Goal: Information Seeking & Learning: Find specific fact

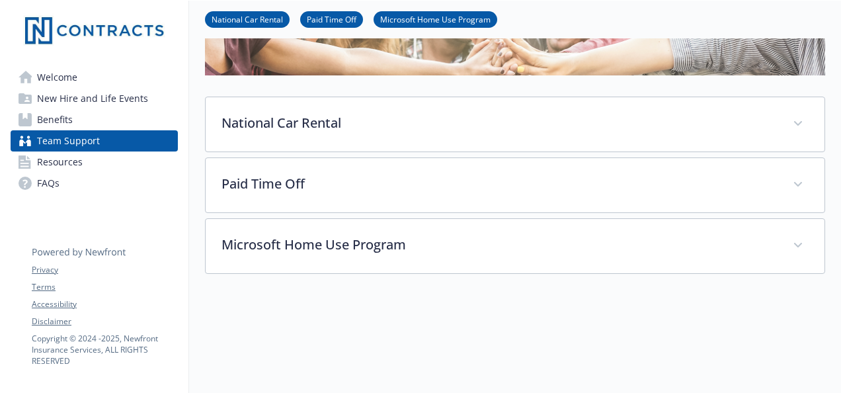
scroll to position [163, 0]
click at [132, 92] on span "New Hire and Life Events" at bounding box center [92, 98] width 111 height 21
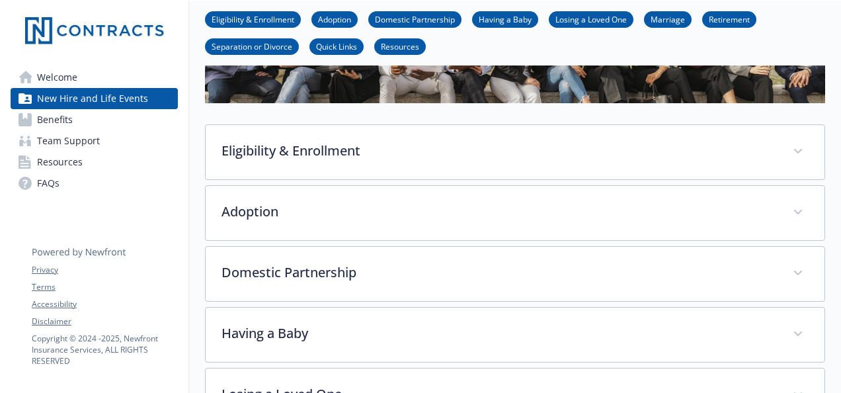
scroll to position [307, 0]
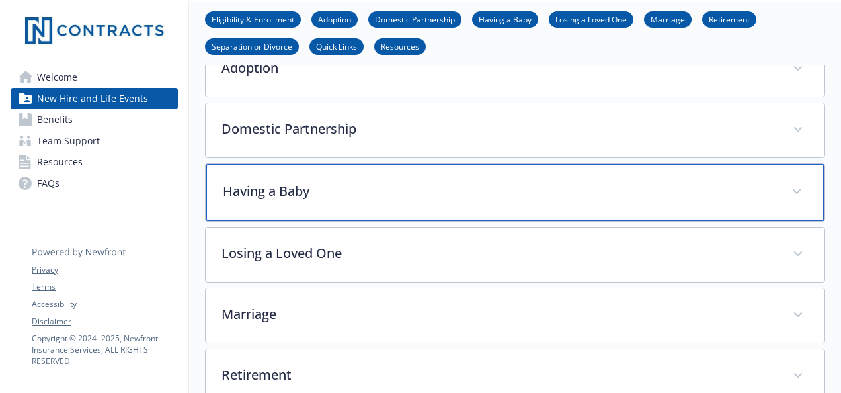
click at [802, 183] on span at bounding box center [796, 191] width 21 height 21
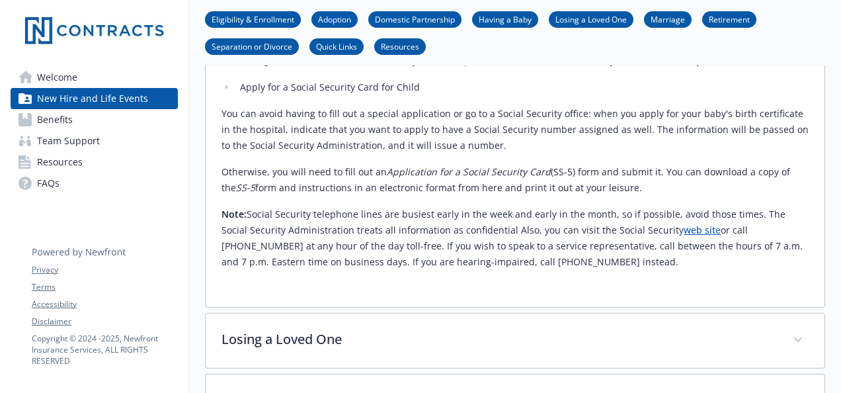
scroll to position [819, 0]
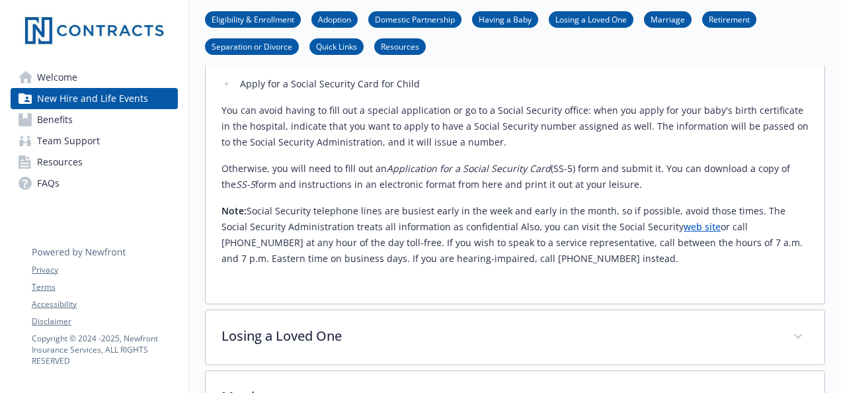
click at [101, 145] on link "Team Support" at bounding box center [94, 140] width 167 height 21
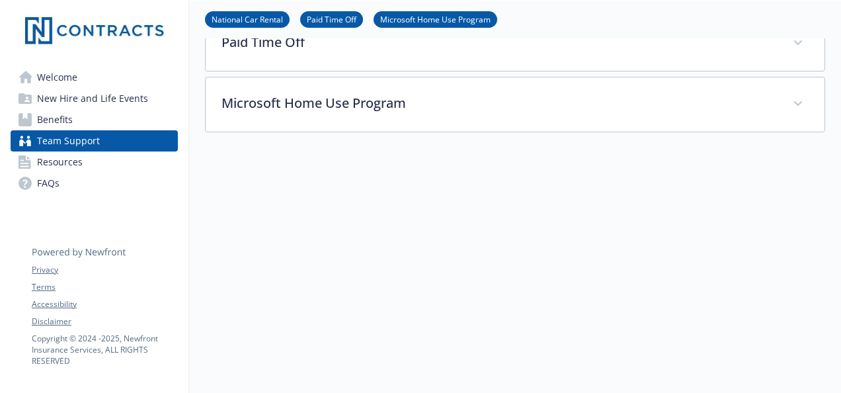
click at [62, 79] on span "Welcome" at bounding box center [57, 77] width 40 height 21
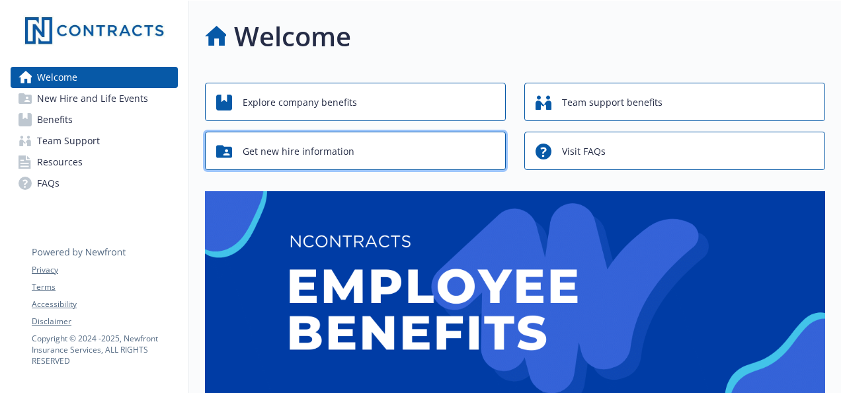
click at [389, 155] on div "Get new hire information" at bounding box center [357, 151] width 282 height 25
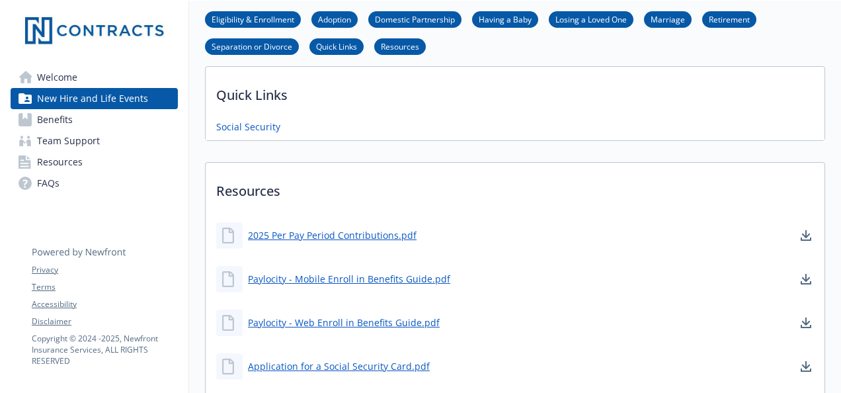
scroll to position [830, 0]
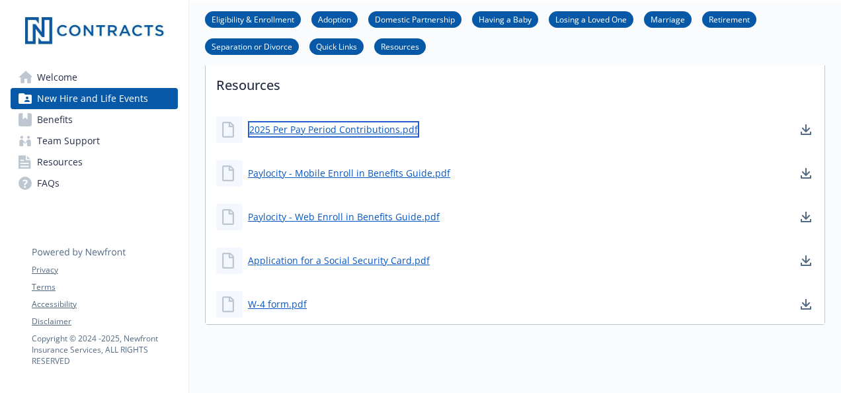
click at [391, 126] on link "2025 Per Pay Period Contributions.pdf" at bounding box center [333, 129] width 171 height 17
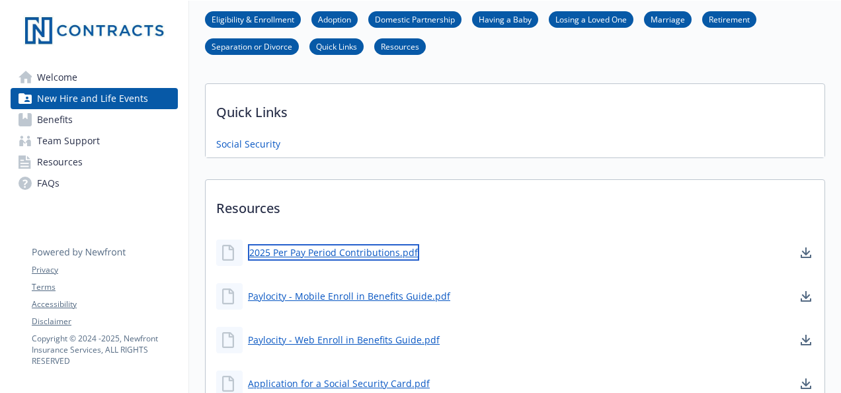
scroll to position [706, 0]
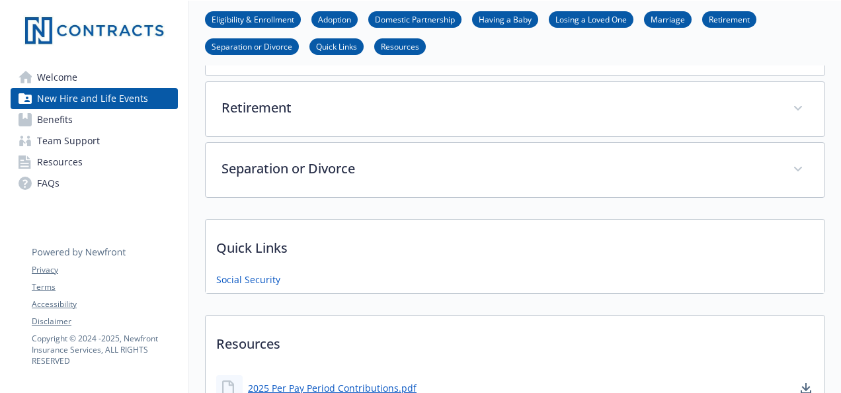
click at [77, 122] on link "Benefits" at bounding box center [94, 119] width 167 height 21
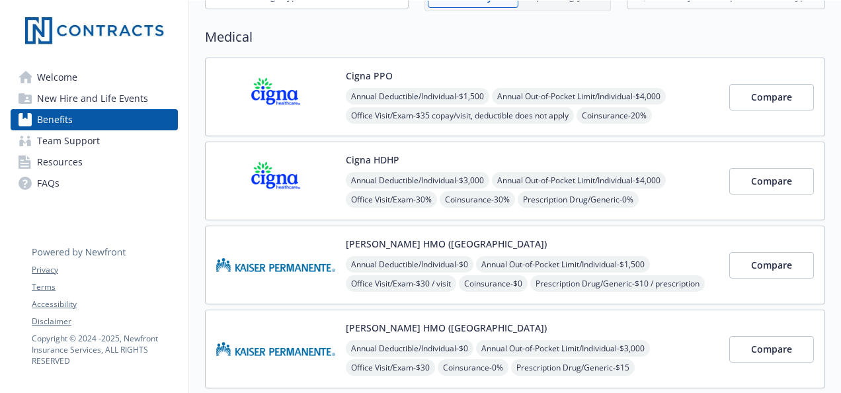
scroll to position [0, 10]
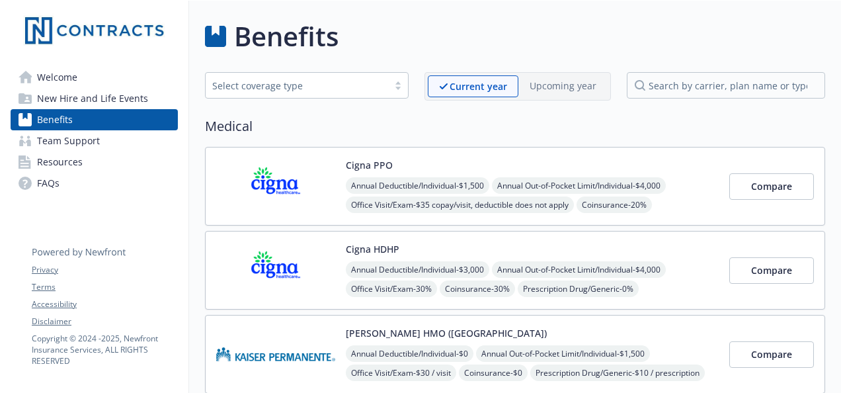
click at [87, 140] on span "Team Support" at bounding box center [68, 140] width 63 height 21
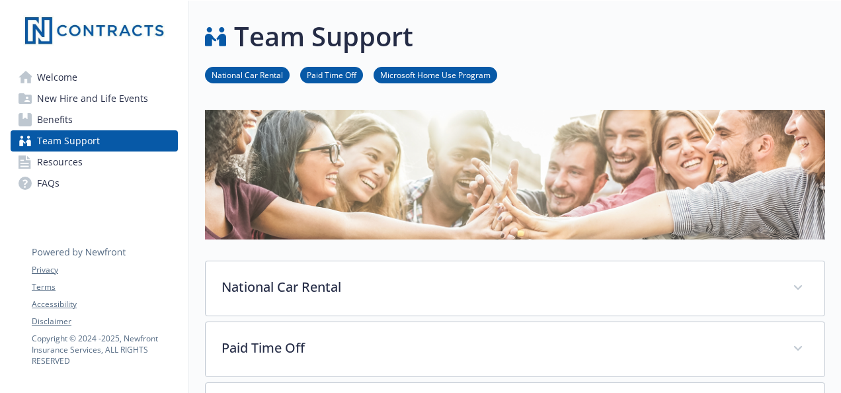
click at [319, 69] on link "Paid Time Off" at bounding box center [331, 74] width 63 height 13
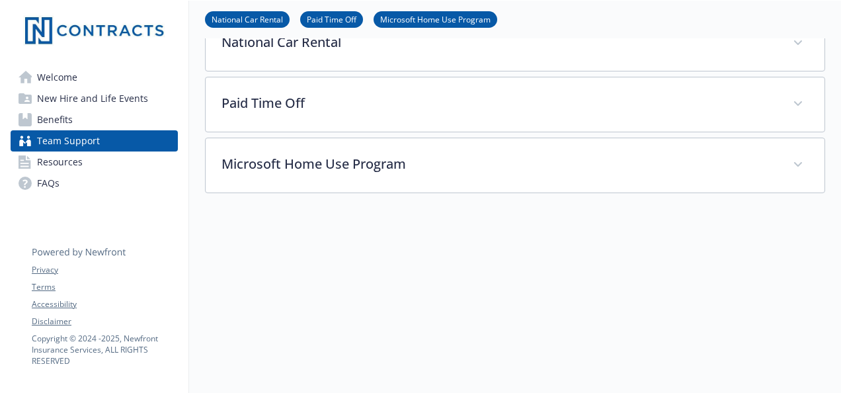
scroll to position [280, 10]
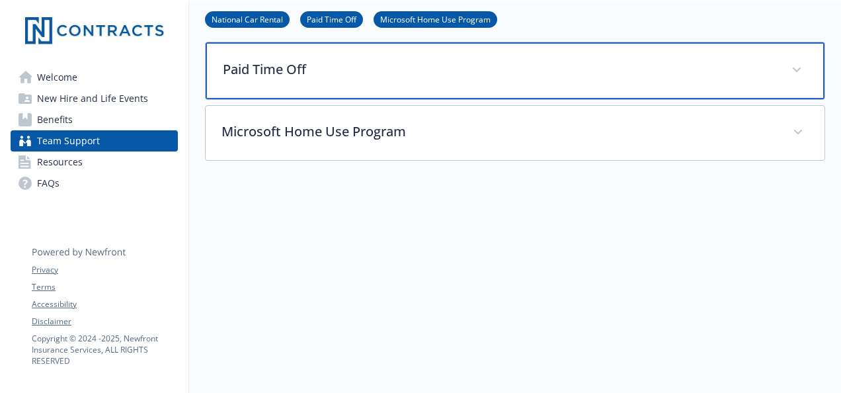
click at [319, 69] on p "Paid Time Off" at bounding box center [499, 70] width 553 height 20
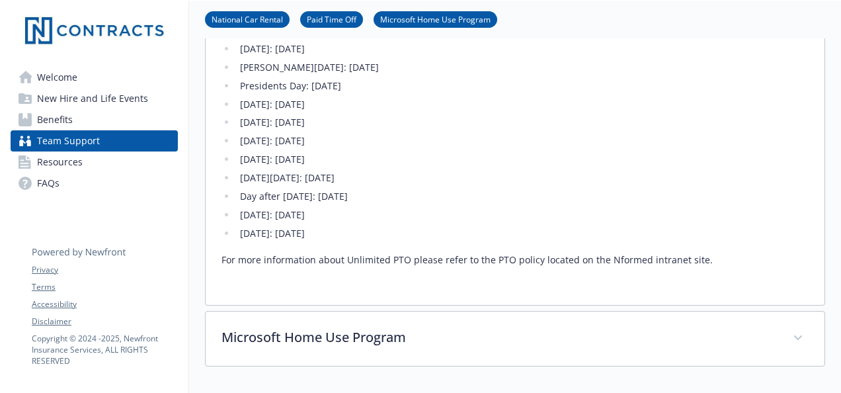
scroll to position [329, 10]
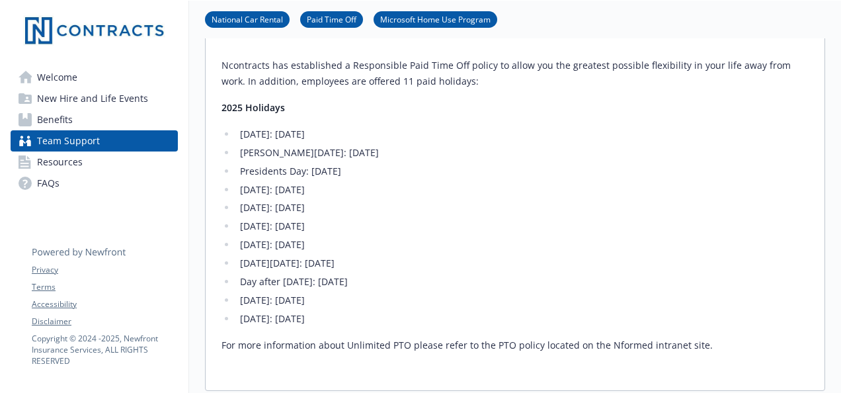
drag, startPoint x: 372, startPoint y: 322, endPoint x: 209, endPoint y: 99, distance: 275.9
click at [209, 99] on div "Ncontracts has established a Responsible Paid Time Off policy to allow you the …" at bounding box center [515, 219] width 619 height 344
copy div "2025 Holidays [DATE]: [DATE] [PERSON_NAME][DATE]: [DATE] Presidents Day: [DATE]…"
